Goal: Task Accomplishment & Management: Manage account settings

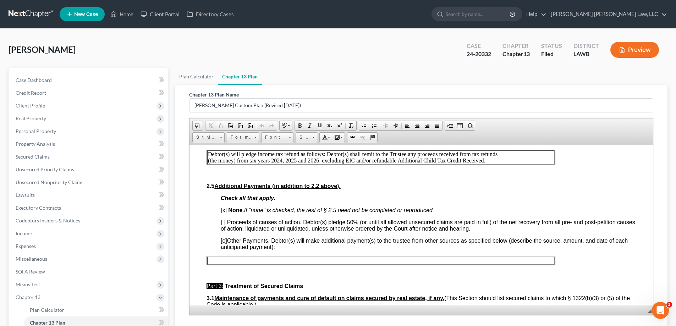
scroll to position [284, 0]
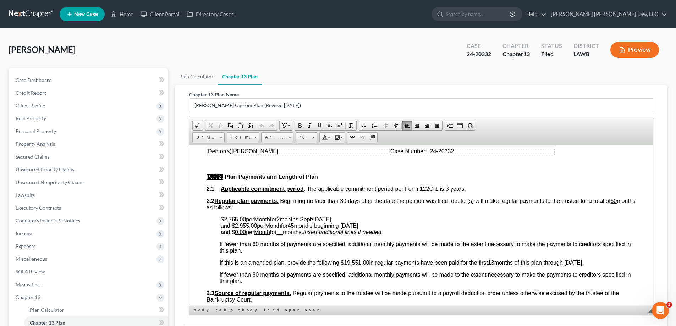
click at [422, 231] on p "$2,765.00 per Month for 2 months Sept/[DATE] and $ 2,955.00 per Month for 45 mo…" at bounding box center [428, 225] width 415 height 19
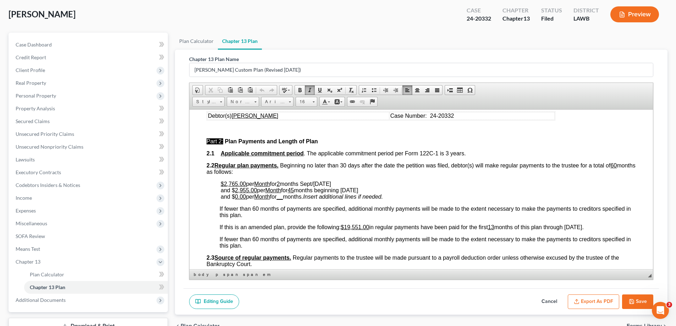
click at [541, 302] on button "Cancel" at bounding box center [549, 302] width 31 height 15
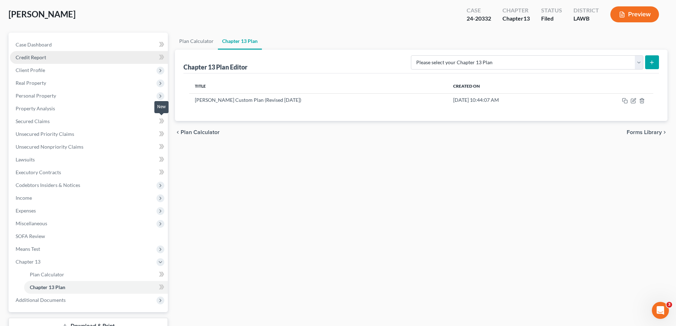
scroll to position [0, 0]
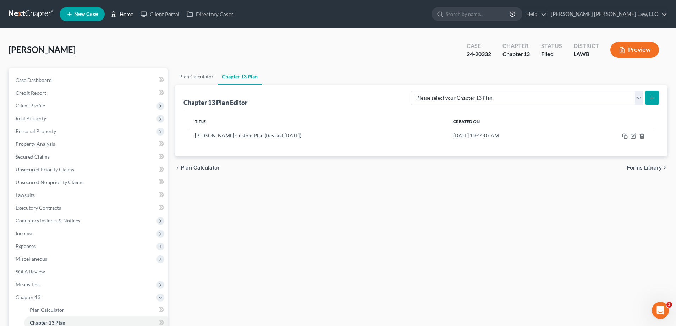
click at [127, 15] on link "Home" at bounding box center [122, 14] width 30 height 13
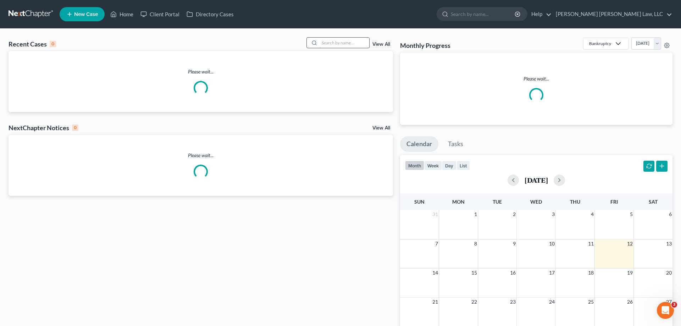
click at [333, 42] on input "search" at bounding box center [345, 43] width 50 height 10
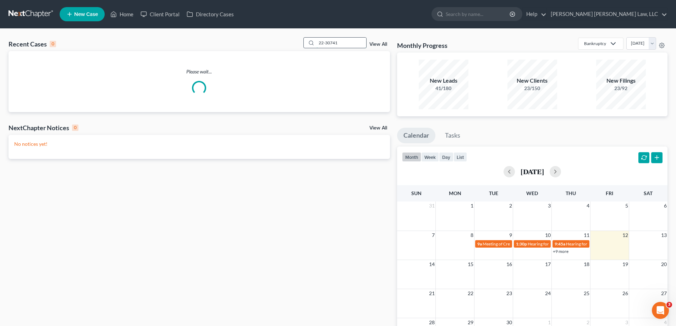
type input "22-30741"
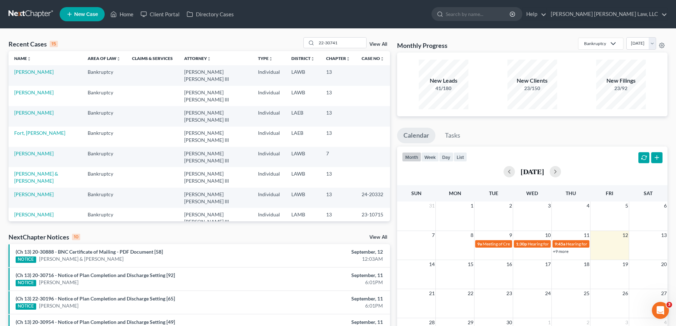
click at [44, 73] on link "[PERSON_NAME]" at bounding box center [33, 72] width 39 height 6
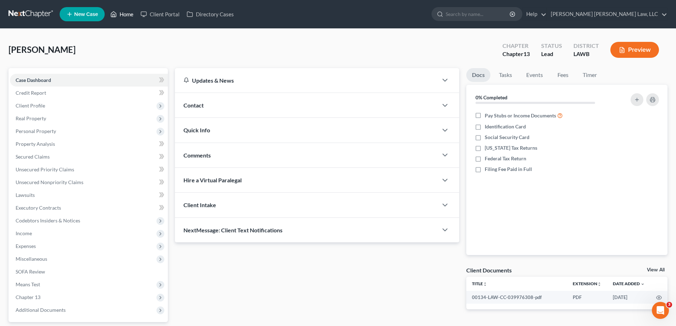
click at [120, 18] on link "Home" at bounding box center [122, 14] width 30 height 13
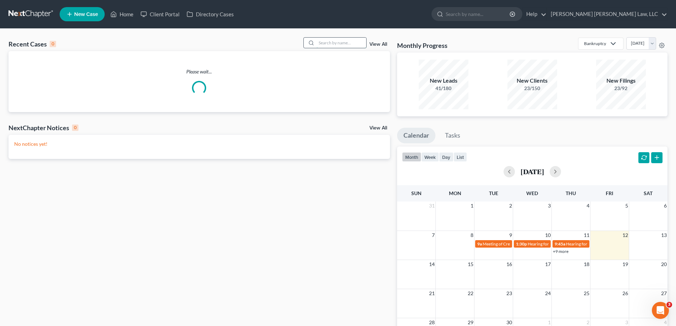
click at [336, 40] on input "search" at bounding box center [342, 43] width 50 height 10
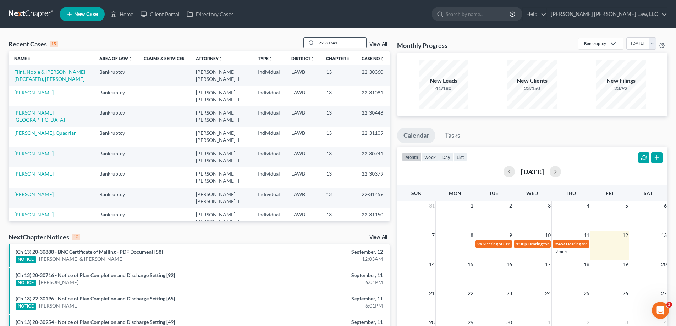
type input "22-30741"
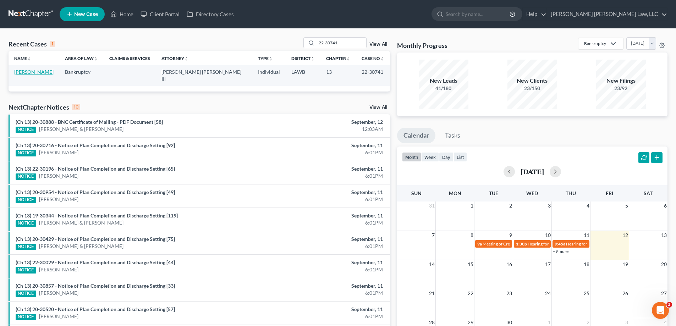
click at [38, 71] on link "[PERSON_NAME]" at bounding box center [33, 72] width 39 height 6
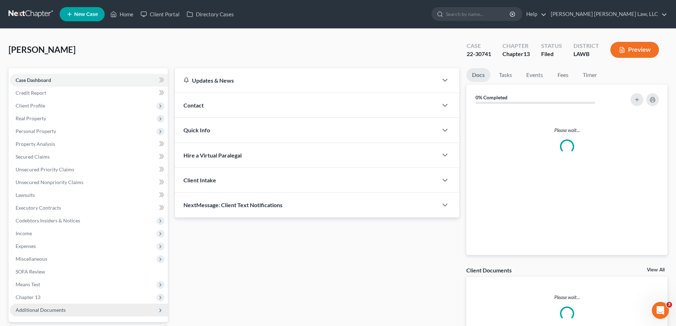
scroll to position [35, 0]
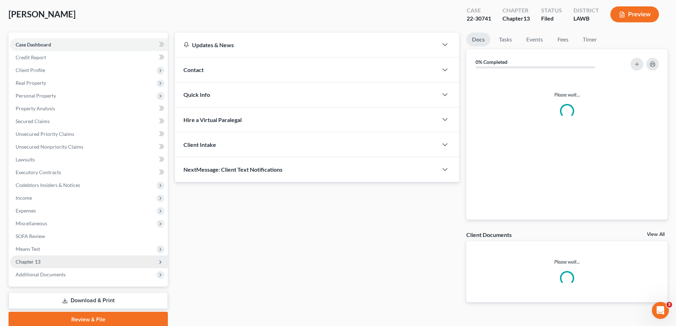
click at [36, 263] on span "Chapter 13" at bounding box center [28, 262] width 25 height 6
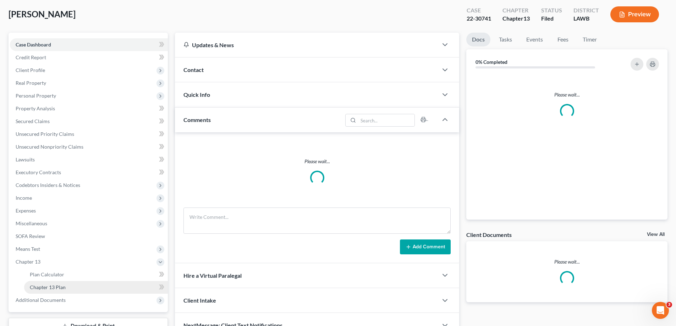
click at [50, 285] on span "Chapter 13 Plan" at bounding box center [48, 287] width 36 height 6
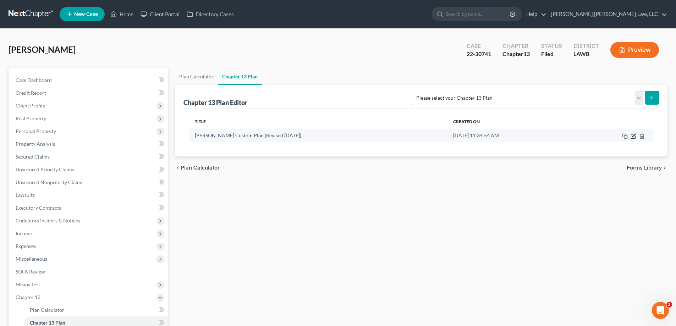
click at [634, 137] on icon "button" at bounding box center [634, 136] width 6 height 6
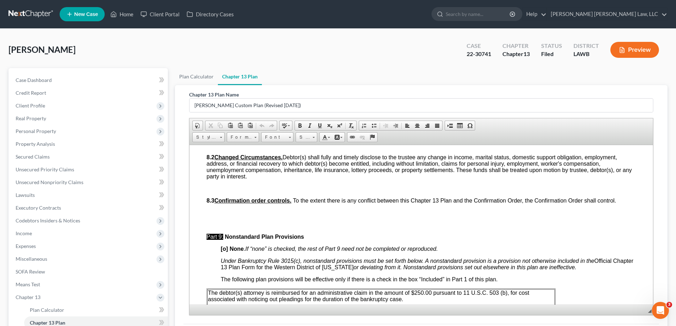
scroll to position [2449, 0]
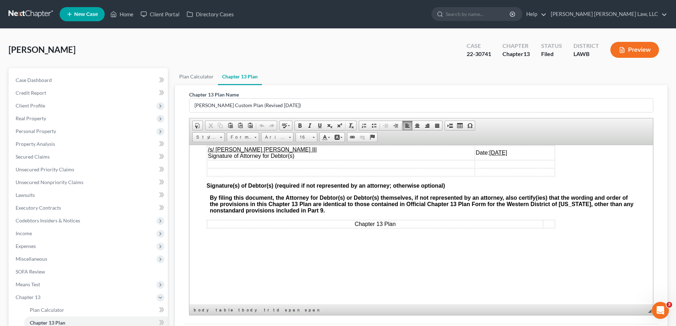
drag, startPoint x: 454, startPoint y: 159, endPoint x: 482, endPoint y: 159, distance: 27.3
click at [482, 159] on td "Date: [DATE]" at bounding box center [515, 153] width 80 height 14
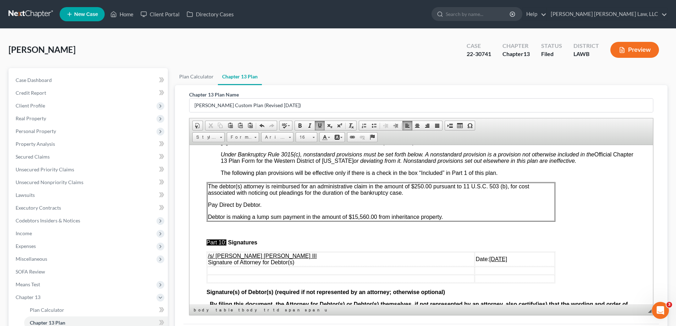
click at [454, 221] on table "The debtor(s) attorney is reimbursed for an administrative claim in the amount …" at bounding box center [381, 202] width 349 height 40
click at [468, 231] on span "Paste" at bounding box center [480, 229] width 38 height 9
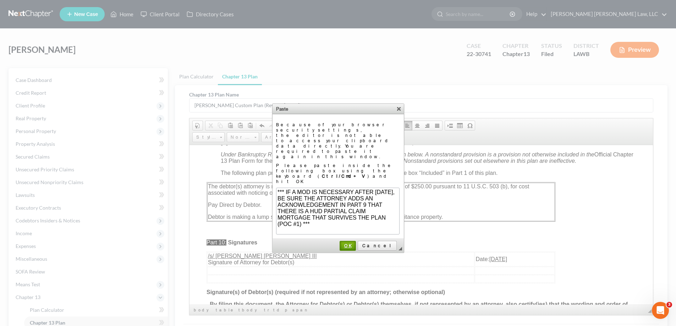
click at [355, 243] on span "OK" at bounding box center [347, 245] width 15 height 5
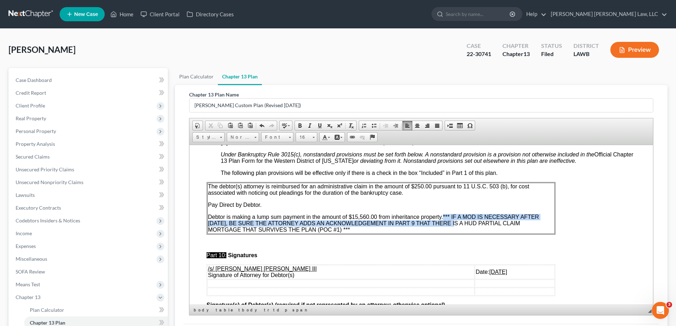
drag, startPoint x: 443, startPoint y: 221, endPoint x: 385, endPoint y: 233, distance: 59.4
click at [385, 233] on p "Debtor is making a lump sum payment in the amount of $15,560.00 from inheritanc…" at bounding box center [381, 223] width 346 height 19
click at [456, 218] on td "The debtor(s) attorney is reimbursed for an administrative claim in the amount …" at bounding box center [380, 207] width 347 height 51
drag, startPoint x: 444, startPoint y: 220, endPoint x: 389, endPoint y: 230, distance: 55.8
click at [389, 230] on p "Debtor is making a lump sum payment in the amount of $15,560.00 from inheritanc…" at bounding box center [381, 223] width 346 height 19
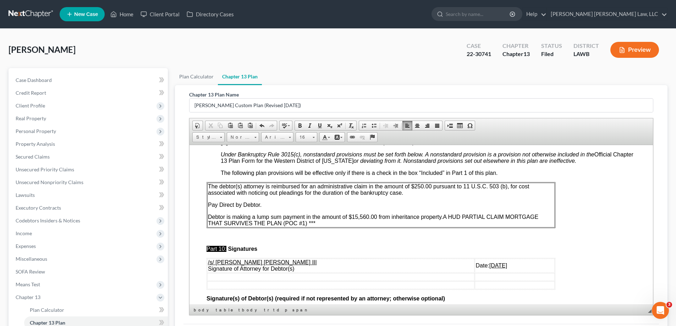
drag, startPoint x: 276, startPoint y: 229, endPoint x: 286, endPoint y: 229, distance: 9.9
click at [286, 226] on p "Debtor is making a lump sum payment in the amount of $15,560.00 from inheritanc…" at bounding box center [381, 220] width 346 height 13
click at [445, 225] on span "A HUD PARTIAL CLAIM MORTGAGE THAT SURVIVES THE PLAN (POC #1)" at bounding box center [373, 220] width 330 height 12
click at [456, 223] on span "The HUD PARTIAL CLAIM MORTGAGE THAT SURVIVES THE PLAN (POC #1)" at bounding box center [375, 220] width 335 height 12
drag, startPoint x: 545, startPoint y: 223, endPoint x: 549, endPoint y: 223, distance: 3.9
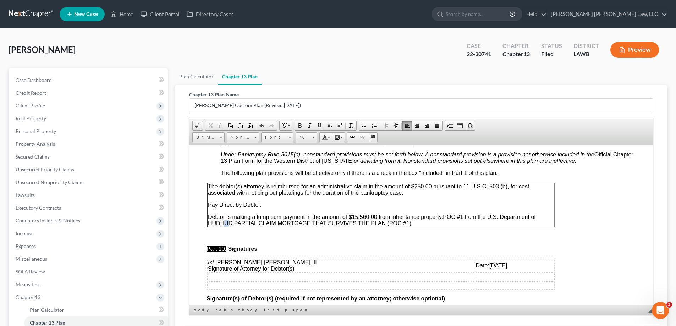
click at [536, 223] on span "POC #1 from the U.S. Department of HUD HUD PARTIAL CLAIM MORTGAGE THAT SURVIVES…" at bounding box center [372, 220] width 328 height 12
drag, startPoint x: 542, startPoint y: 223, endPoint x: 555, endPoint y: 224, distance: 12.4
click at [555, 224] on table "The debtor(s) attorney is reimbursed for an administrative claim in the amount …" at bounding box center [381, 205] width 349 height 46
drag, startPoint x: 304, startPoint y: 229, endPoint x: 462, endPoint y: 229, distance: 157.6
click at [462, 226] on p "Debtor is making a lump sum payment in the amount of $15,560.00 from inheritanc…" at bounding box center [381, 220] width 346 height 13
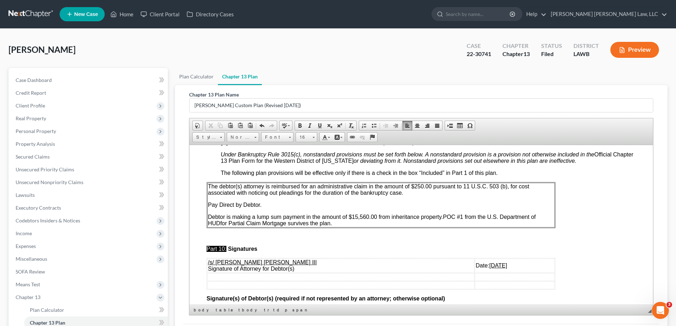
scroll to position [89, 0]
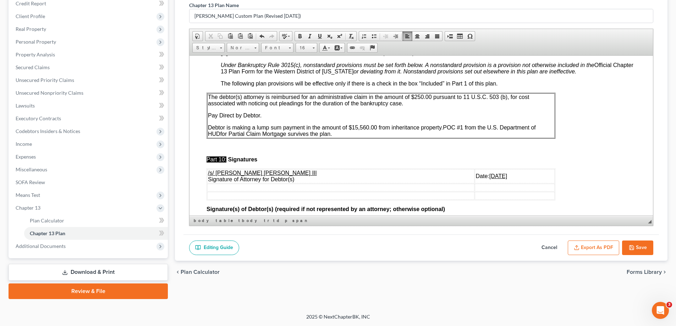
click at [639, 247] on button "Save" at bounding box center [637, 248] width 31 height 15
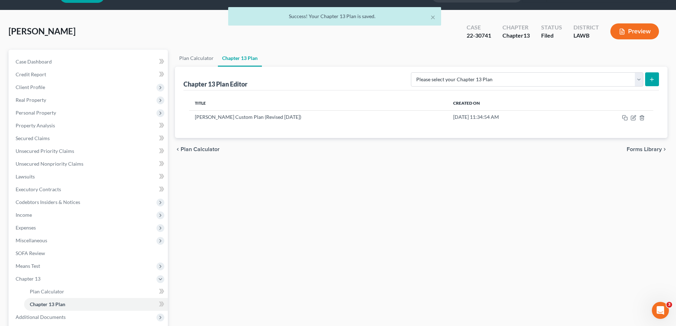
scroll to position [0, 0]
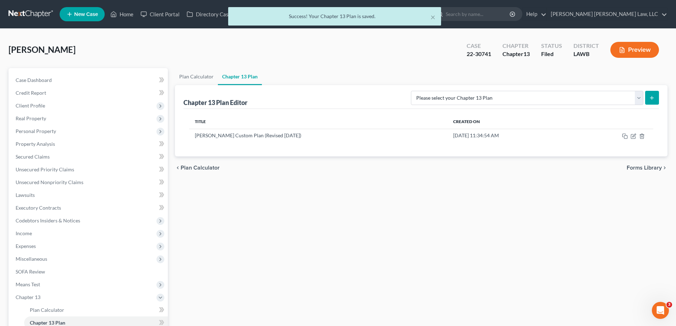
drag, startPoint x: 125, startPoint y: 9, endPoint x: 127, endPoint y: 16, distance: 7.2
click at [125, 9] on div "× Success! Your Chapter 13 Plan is saved." at bounding box center [334, 18] width 676 height 22
click at [127, 16] on div "× Success! Your Chapter 13 Plan is saved." at bounding box center [334, 18] width 676 height 22
click at [129, 13] on div "× Success! Your Chapter 13 Plan is saved." at bounding box center [334, 18] width 676 height 22
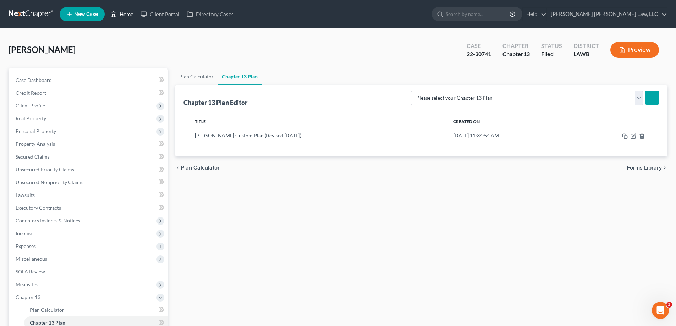
click at [127, 16] on link "Home" at bounding box center [122, 14] width 30 height 13
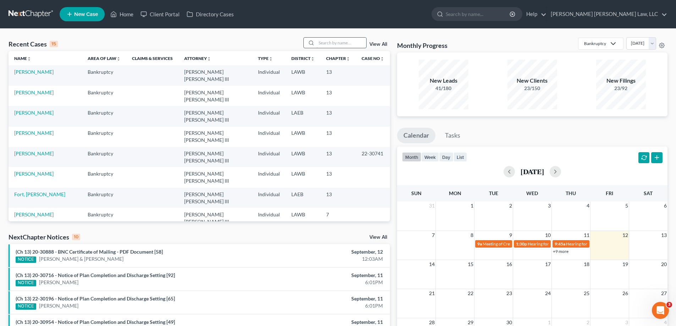
click at [350, 43] on input "search" at bounding box center [342, 43] width 50 height 10
click at [43, 252] on link "[PERSON_NAME]" at bounding box center [33, 255] width 39 height 6
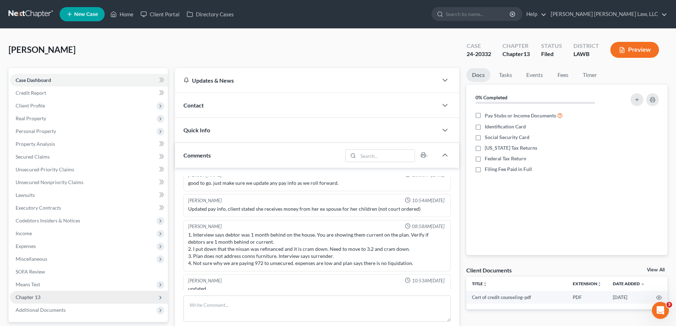
scroll to position [35, 0]
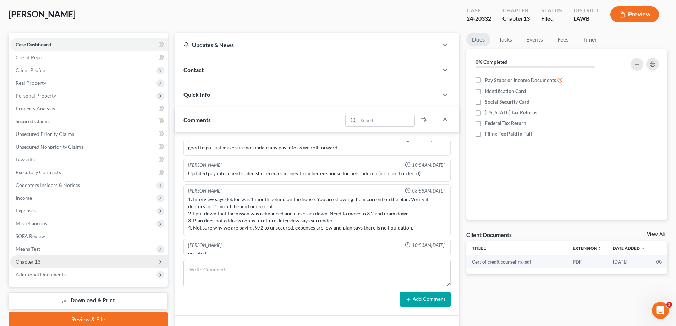
click at [32, 260] on span "Chapter 13" at bounding box center [28, 262] width 25 height 6
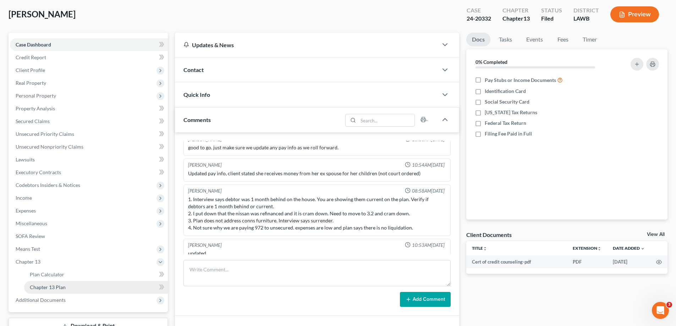
click at [65, 285] on span "Chapter 13 Plan" at bounding box center [48, 287] width 36 height 6
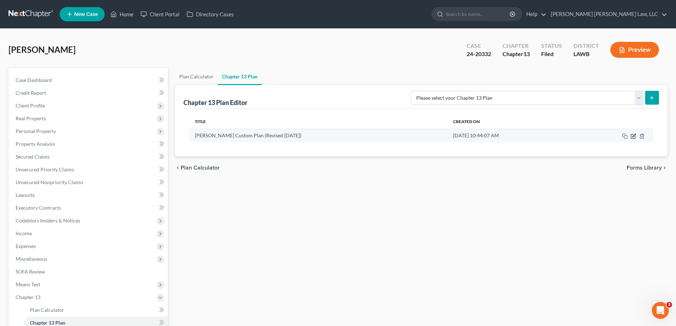
click at [633, 138] on icon "button" at bounding box center [634, 136] width 6 height 6
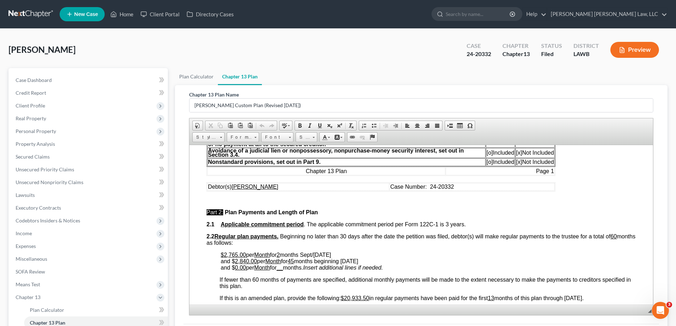
scroll to position [319, 0]
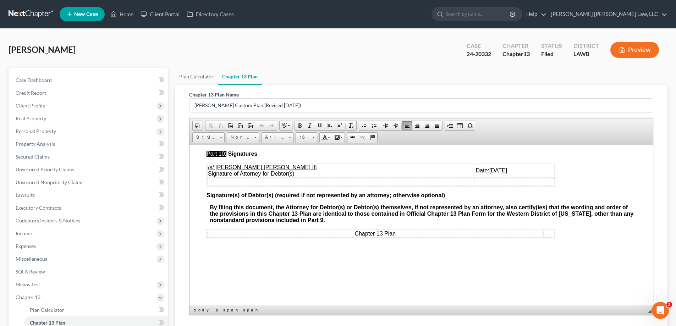
scroll to position [89, 0]
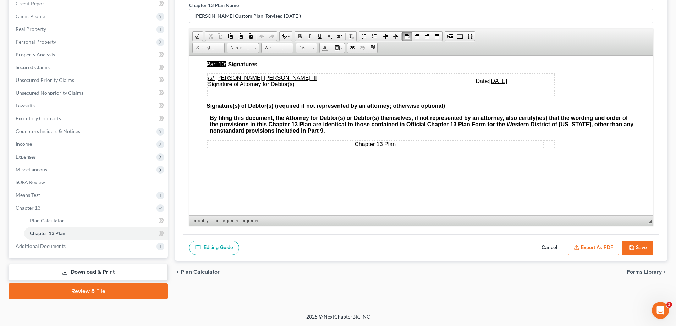
click at [645, 251] on button "Save" at bounding box center [637, 248] width 31 height 15
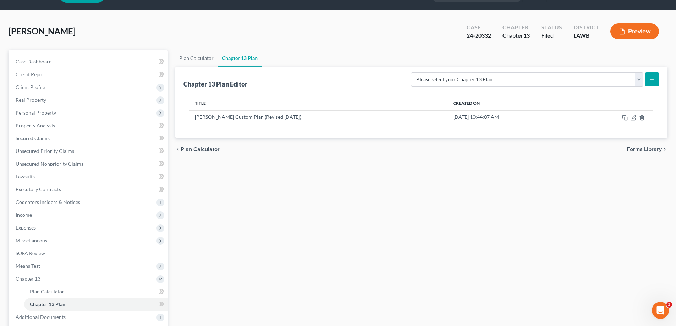
scroll to position [0, 0]
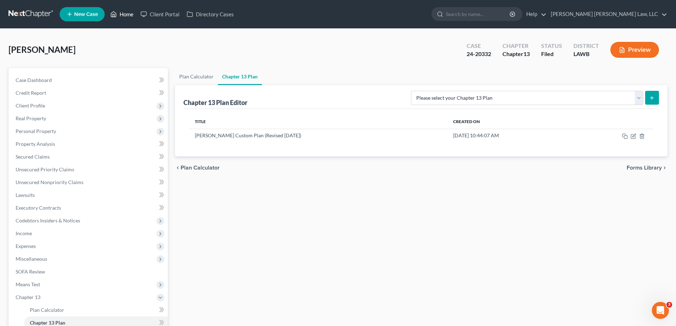
click at [123, 13] on link "Home" at bounding box center [122, 14] width 30 height 13
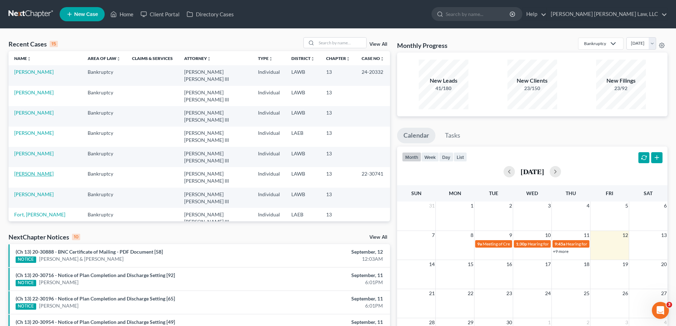
click at [34, 171] on link "[PERSON_NAME]" at bounding box center [33, 174] width 39 height 6
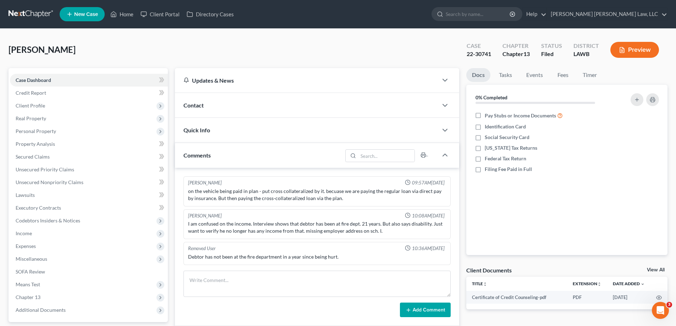
scroll to position [102, 0]
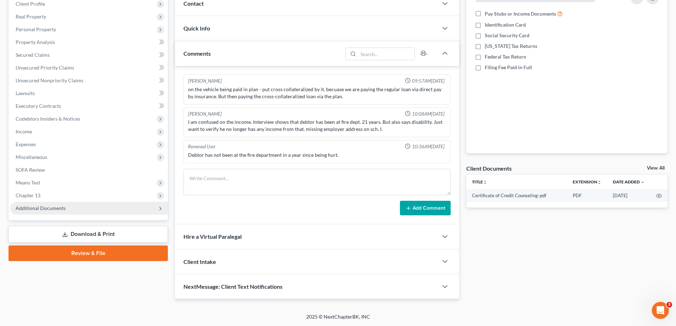
click at [32, 195] on span "Chapter 13" at bounding box center [28, 195] width 25 height 6
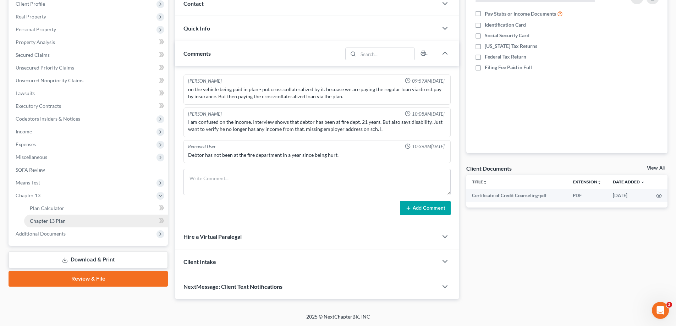
click at [69, 225] on link "Chapter 13 Plan" at bounding box center [96, 221] width 144 height 13
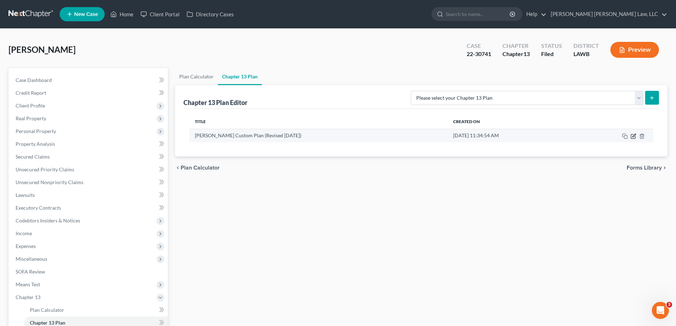
click at [631, 135] on icon "button" at bounding box center [633, 136] width 4 height 4
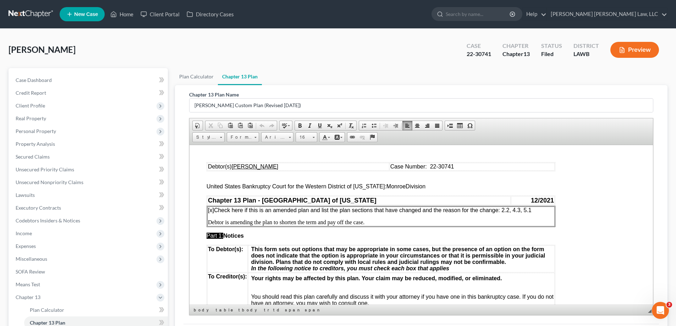
click at [541, 208] on p "[x] Check here if this is an amended plan and list the plan sections that have …" at bounding box center [381, 210] width 346 height 6
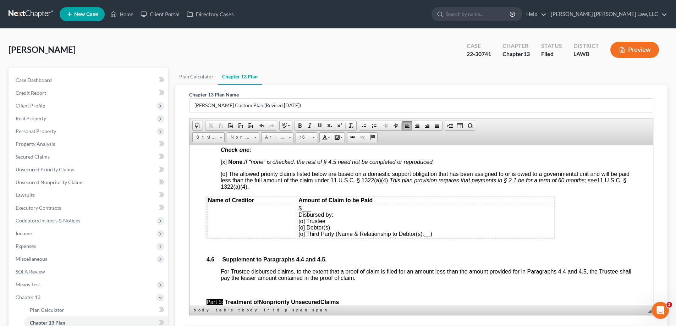
scroll to position [1597, 0]
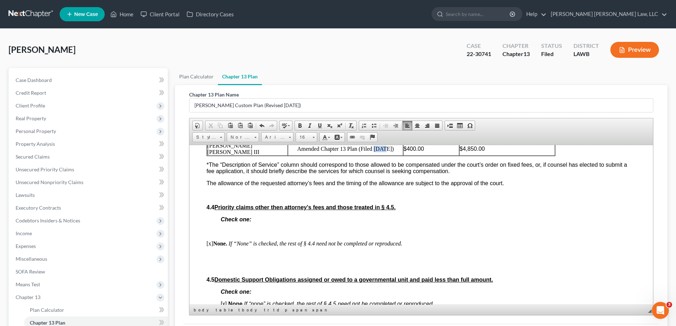
drag, startPoint x: 372, startPoint y: 159, endPoint x: 380, endPoint y: 158, distance: 8.6
click at [380, 152] on p "Amended Chapter 13 Plan (Filed [DATE])" at bounding box center [345, 149] width 115 height 6
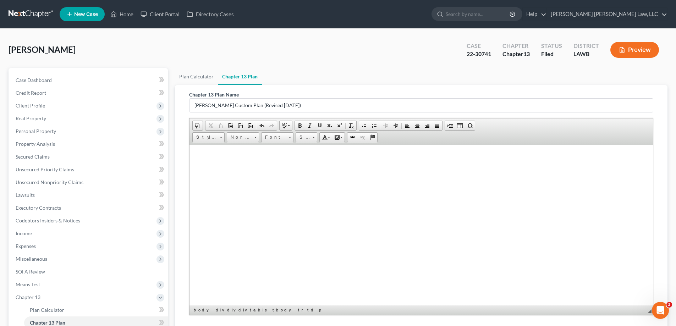
scroll to position [89, 0]
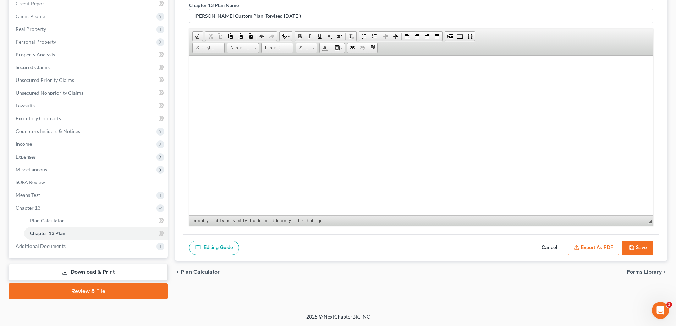
click at [633, 248] on icon "button" at bounding box center [632, 248] width 6 height 6
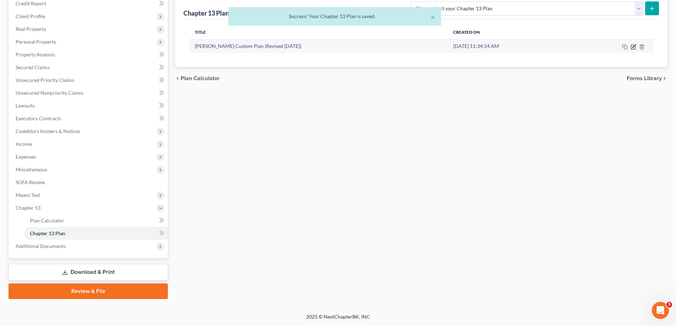
click at [632, 47] on icon "button" at bounding box center [634, 47] width 6 height 6
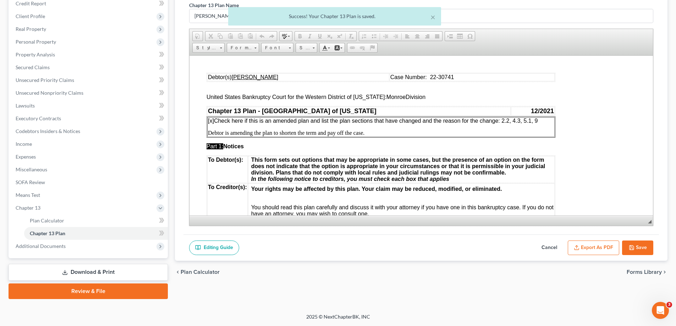
scroll to position [0, 0]
click at [593, 252] on button "Export as PDF" at bounding box center [593, 248] width 51 height 15
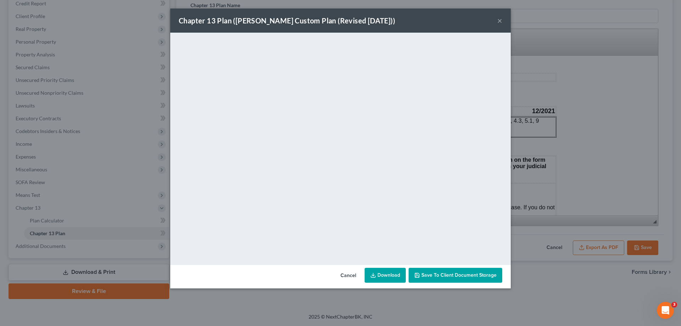
drag, startPoint x: 500, startPoint y: 22, endPoint x: 543, endPoint y: 75, distance: 68.6
click at [500, 22] on button "×" at bounding box center [500, 20] width 5 height 9
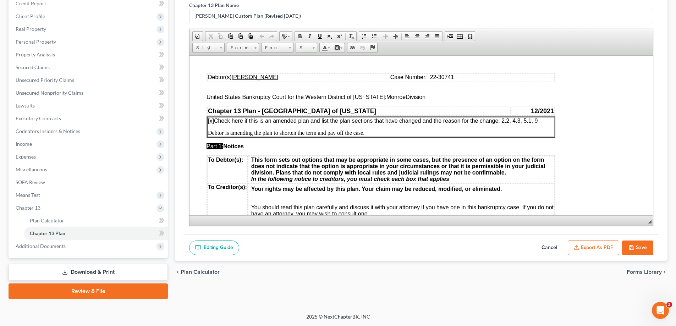
drag, startPoint x: 637, startPoint y: 250, endPoint x: 413, endPoint y: 129, distance: 254.9
click at [637, 250] on button "Save" at bounding box center [637, 248] width 31 height 15
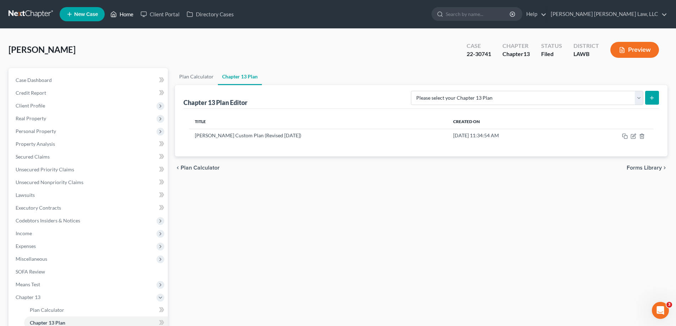
click at [134, 14] on link "Home" at bounding box center [122, 14] width 30 height 13
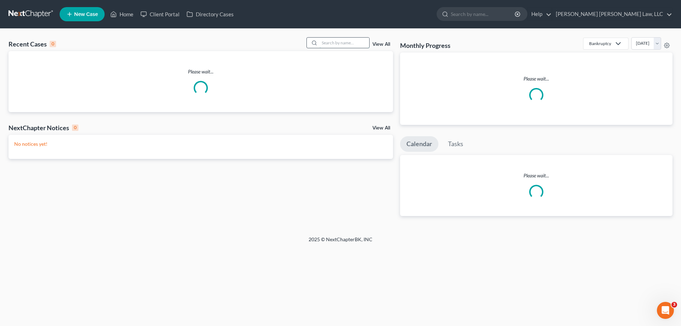
click at [334, 46] on input "search" at bounding box center [345, 43] width 50 height 10
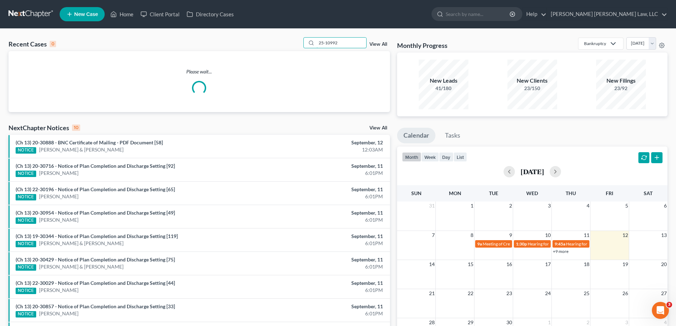
type input "25-10992"
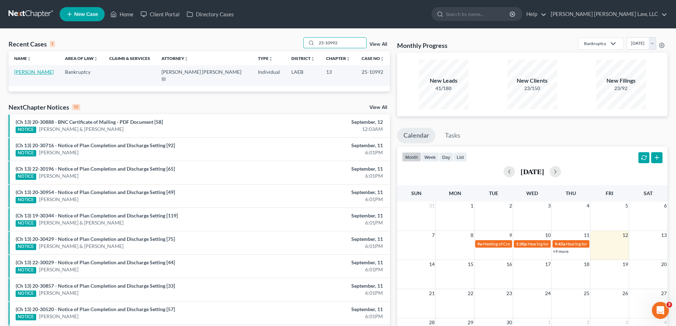
click at [37, 71] on link "[PERSON_NAME]" at bounding box center [33, 72] width 39 height 6
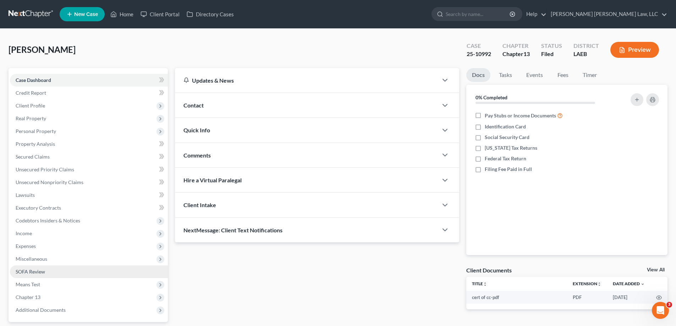
scroll to position [64, 0]
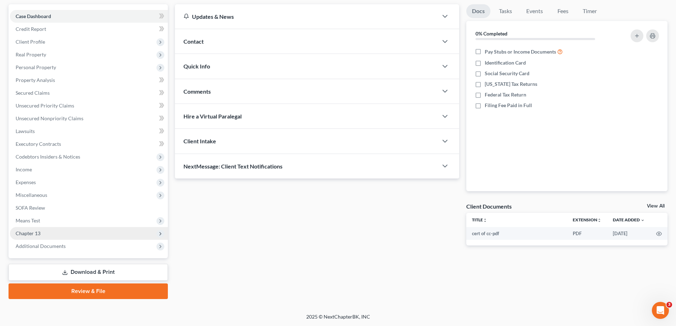
drag, startPoint x: 35, startPoint y: 232, endPoint x: 80, endPoint y: 232, distance: 44.4
click at [35, 232] on span "Chapter 13" at bounding box center [28, 233] width 25 height 6
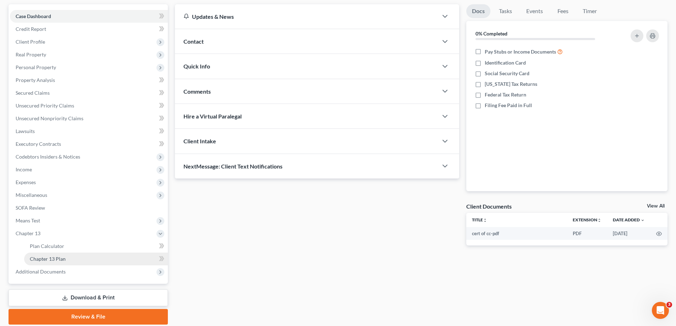
click at [70, 257] on link "Chapter 13 Plan" at bounding box center [96, 259] width 144 height 13
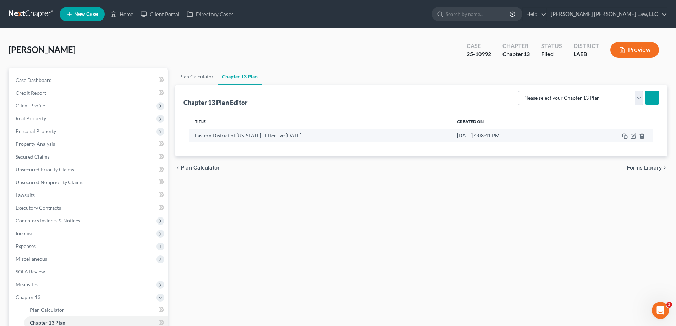
click at [630, 136] on td at bounding box center [612, 135] width 82 height 13
click at [635, 138] on icon "button" at bounding box center [633, 136] width 4 height 4
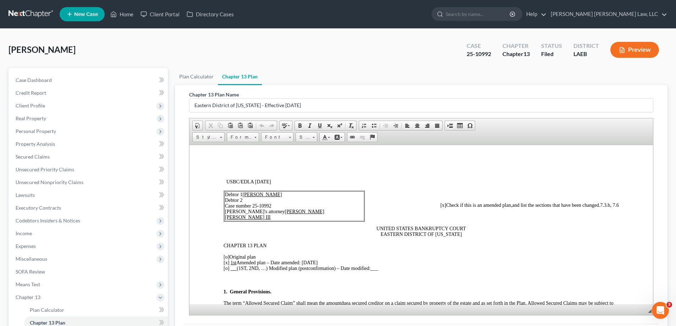
scroll to position [106, 0]
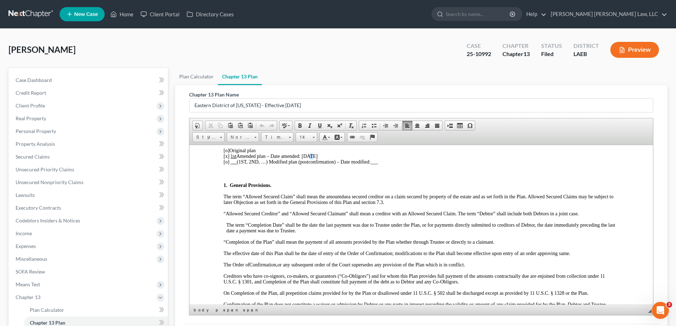
click at [310, 157] on span "[x] 1st Amended plan – Date amended: [DATE]" at bounding box center [271, 155] width 94 height 5
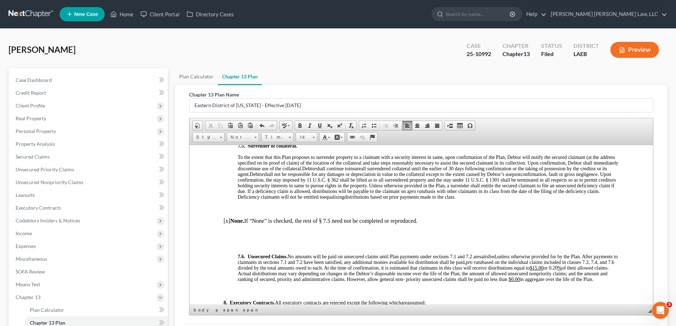
scroll to position [2307, 0]
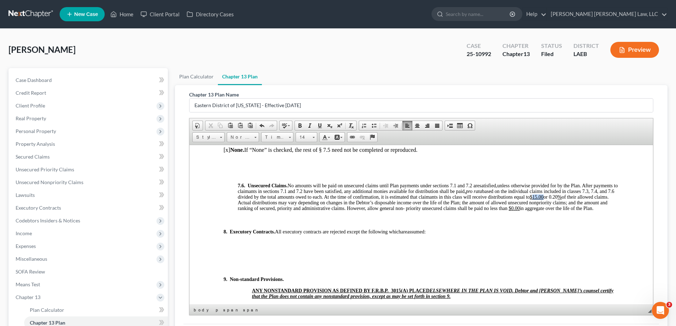
drag, startPoint x: 567, startPoint y: 203, endPoint x: 577, endPoint y: 202, distance: 10.3
click at [544, 199] on u "$15.00" at bounding box center [537, 196] width 14 height 5
drag, startPoint x: 587, startPoint y: 202, endPoint x: 595, endPoint y: 202, distance: 7.8
click at [595, 202] on span "unless otherwise provided for by the Plan. After payments to claimants in secti…" at bounding box center [428, 197] width 380 height 28
drag, startPoint x: 588, startPoint y: 203, endPoint x: 598, endPoint y: 203, distance: 9.6
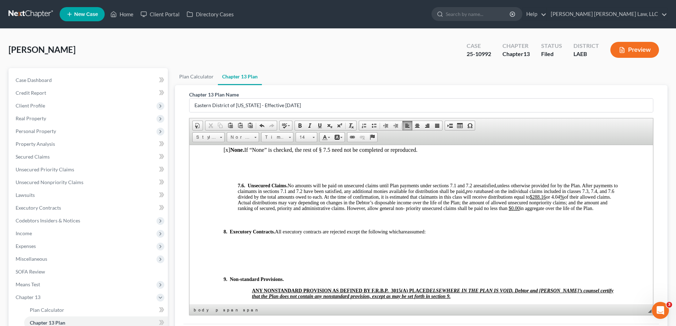
click at [598, 203] on span "unless otherwise provided for by the Plan. After payments to claimants in secti…" at bounding box center [428, 197] width 380 height 28
drag, startPoint x: 588, startPoint y: 202, endPoint x: 595, endPoint y: 203, distance: 7.5
click at [595, 203] on span "unless otherwise provided for by the Plan. After payments to claimants in secti…" at bounding box center [428, 197] width 380 height 28
click at [319, 125] on span at bounding box center [320, 126] width 6 height 6
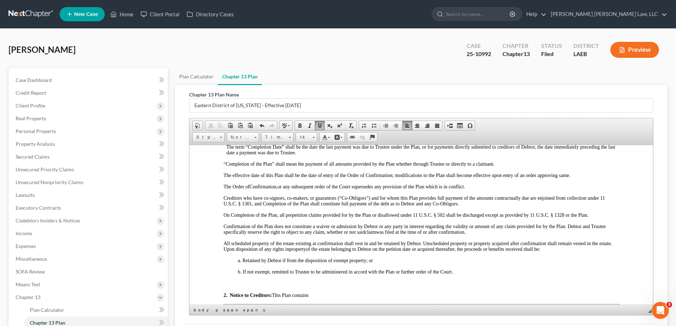
scroll to position [0, 0]
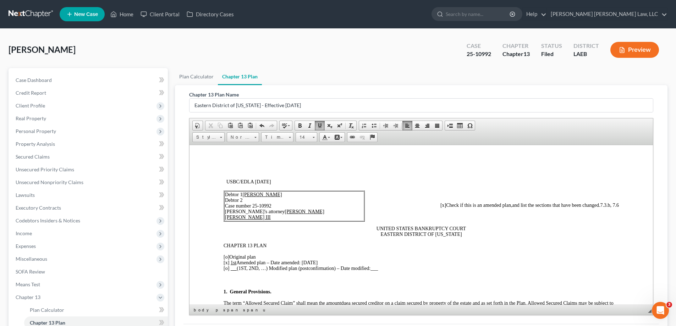
click at [593, 204] on span "and list the sections that have been changed. 7.3.b, 7.6" at bounding box center [565, 204] width 107 height 5
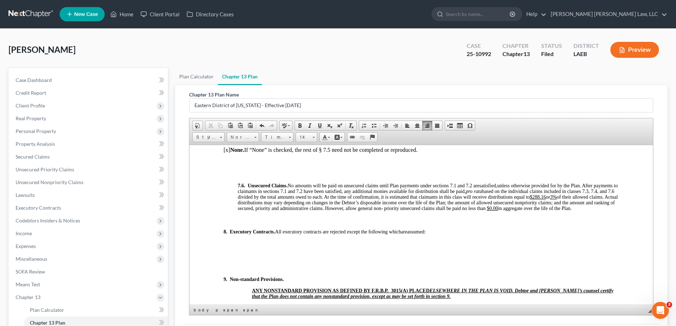
scroll to position [2414, 0]
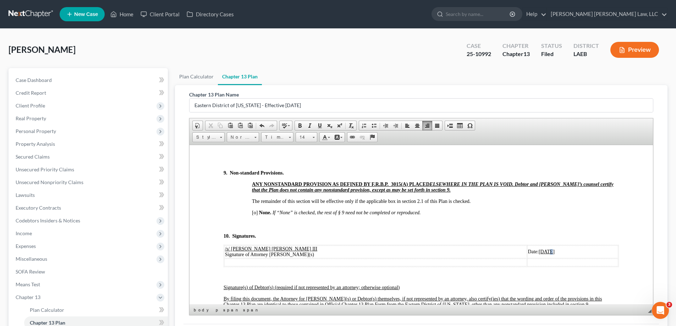
click at [539, 254] on u "[DATE]" at bounding box center [547, 251] width 16 height 5
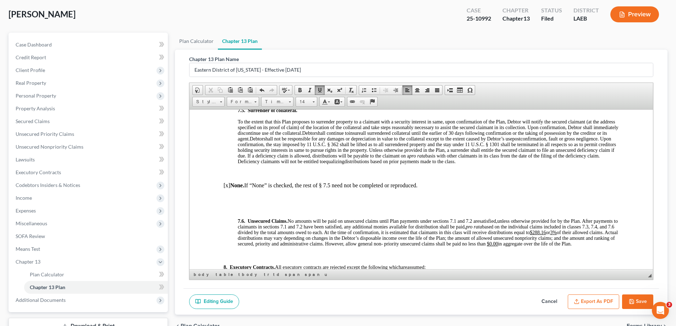
scroll to position [2165, 0]
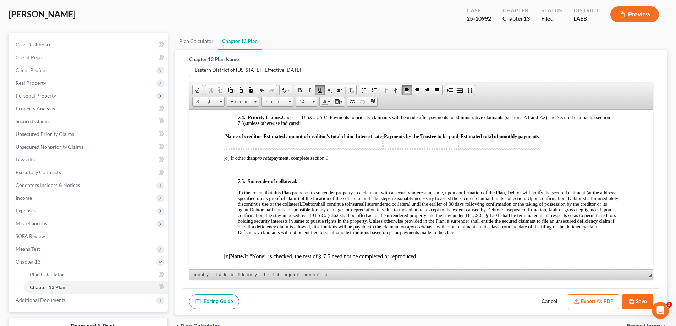
click at [637, 301] on button "Save" at bounding box center [637, 302] width 31 height 15
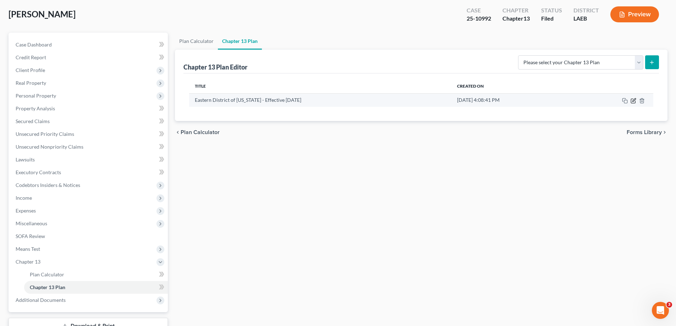
click at [634, 103] on icon "button" at bounding box center [634, 101] width 6 height 6
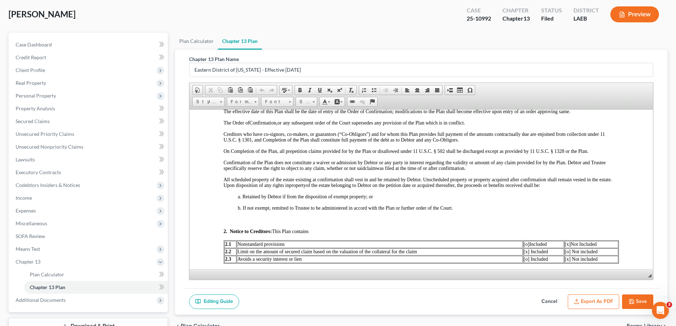
scroll to position [355, 0]
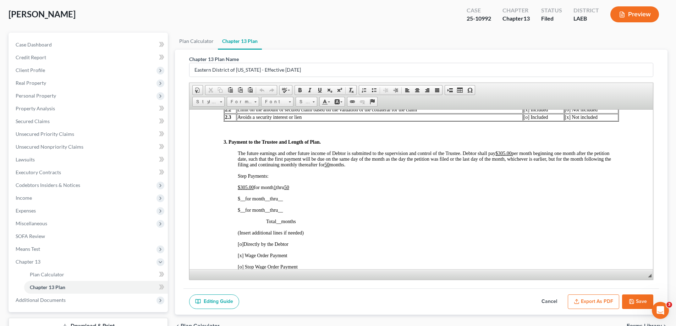
click at [609, 303] on button "Export as PDF" at bounding box center [593, 302] width 51 height 15
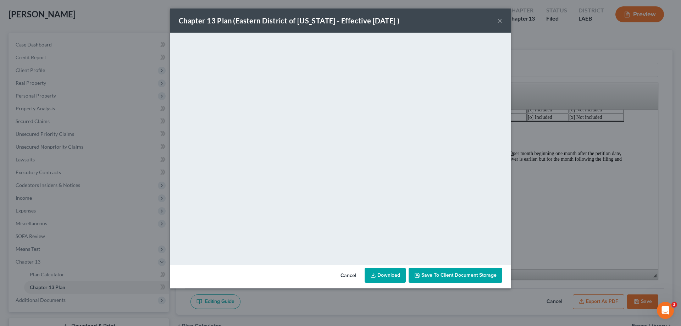
click at [500, 19] on button "×" at bounding box center [500, 20] width 5 height 9
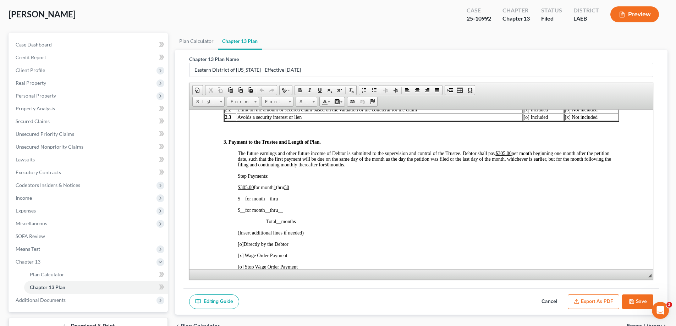
click at [644, 304] on button "Save" at bounding box center [637, 302] width 31 height 15
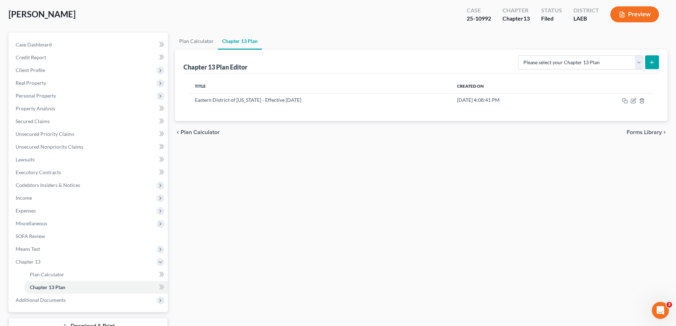
scroll to position [0, 0]
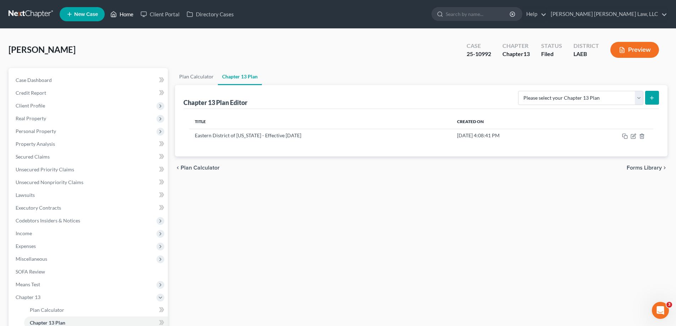
click at [130, 15] on link "Home" at bounding box center [122, 14] width 30 height 13
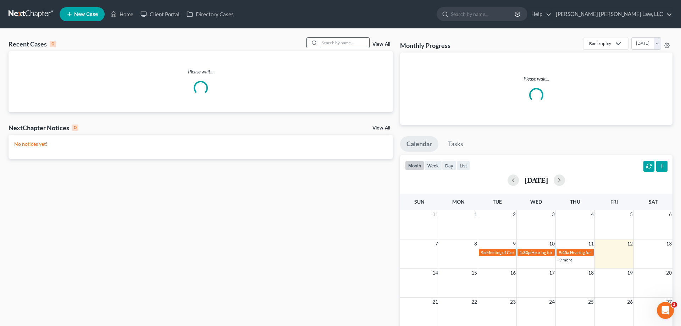
click at [327, 39] on input "search" at bounding box center [345, 43] width 50 height 10
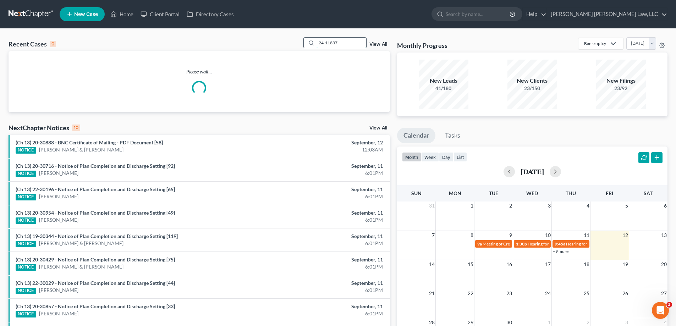
type input "24-11837"
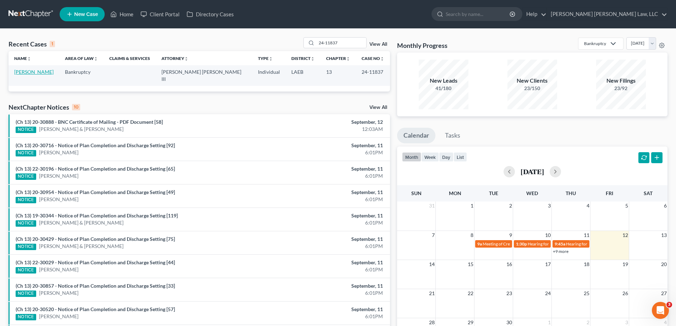
click at [54, 73] on link "[PERSON_NAME]" at bounding box center [33, 72] width 39 height 6
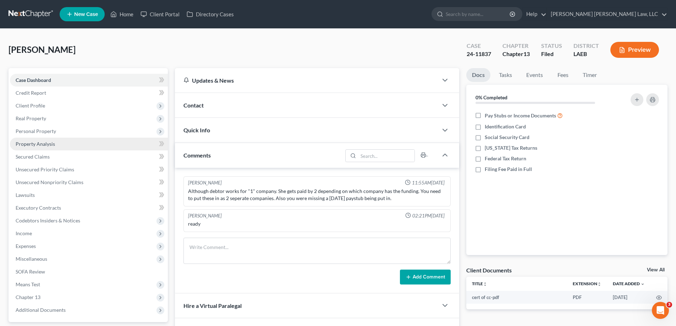
click at [50, 147] on link "Property Analysis" at bounding box center [89, 144] width 158 height 13
